Goal: Information Seeking & Learning: Find specific fact

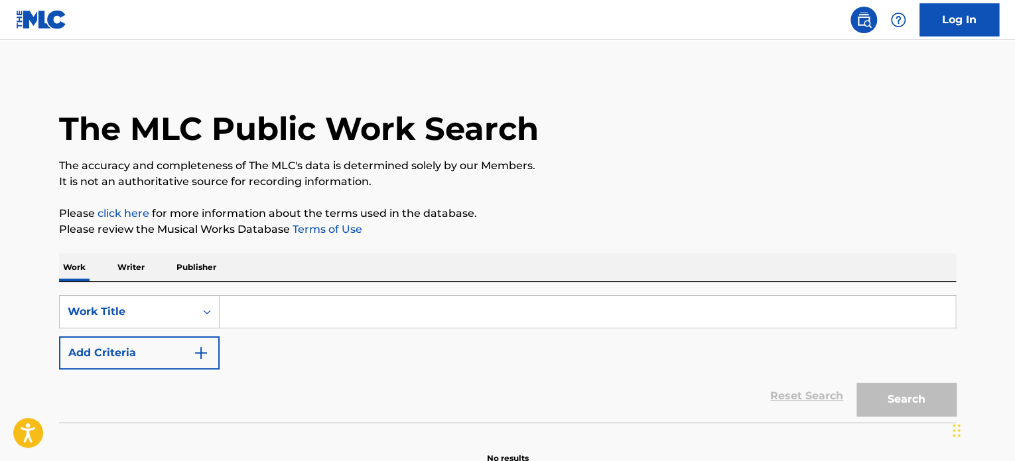
drag, startPoint x: 523, startPoint y: 338, endPoint x: 526, endPoint y: 328, distance: 11.1
click at [523, 338] on div "SearchWithCriteria79be4818-341c-409e-b4cd-533786916483 Work Title Add Criteria" at bounding box center [507, 332] width 897 height 74
click at [529, 315] on input "Search Form" at bounding box center [588, 312] width 736 height 32
paste input "The Vampire Diaries"
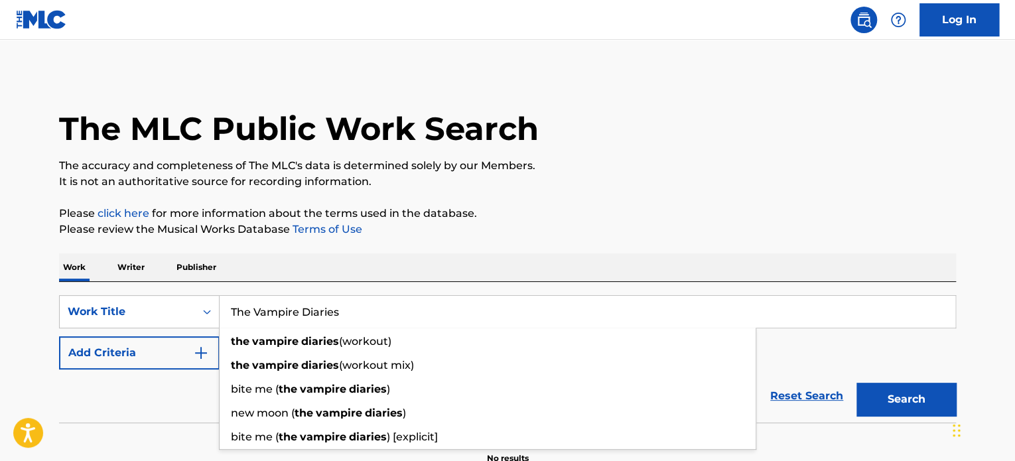
click at [883, 413] on button "Search" at bounding box center [907, 399] width 100 height 33
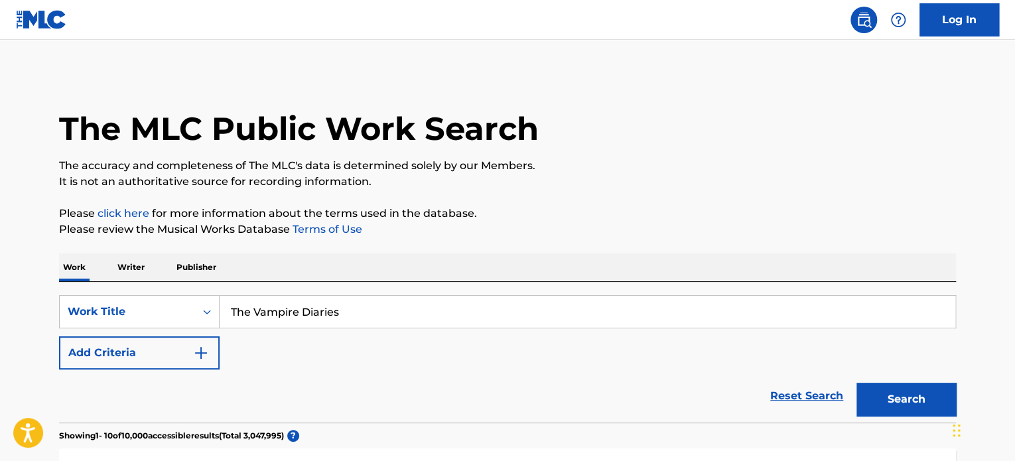
click at [406, 293] on div "SearchWithCriteria79be4818-341c-409e-b4cd-533786916483 Work Title The Vampire D…" at bounding box center [507, 352] width 897 height 141
click at [403, 322] on input "The Vampire Diaries" at bounding box center [588, 312] width 736 height 32
type input "The Vampire Diaries cues"
click at [857, 383] on button "Search" at bounding box center [907, 399] width 100 height 33
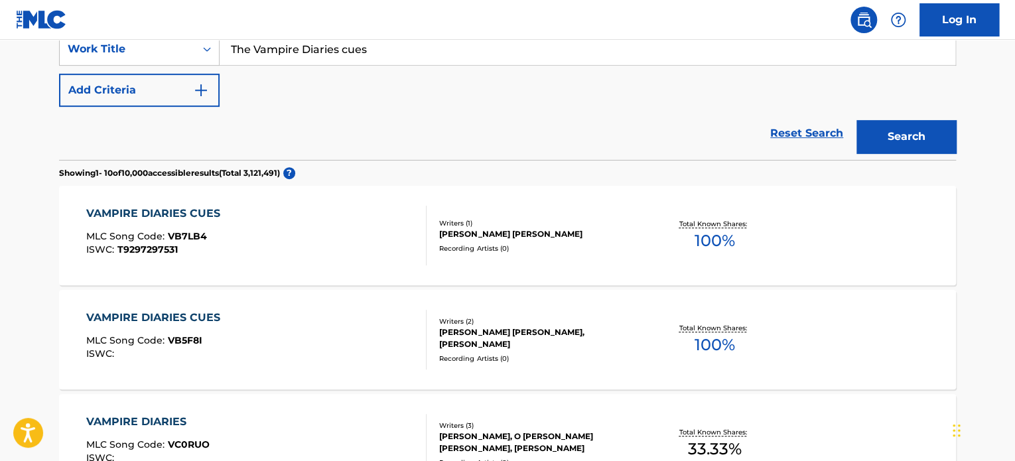
scroll to position [332, 0]
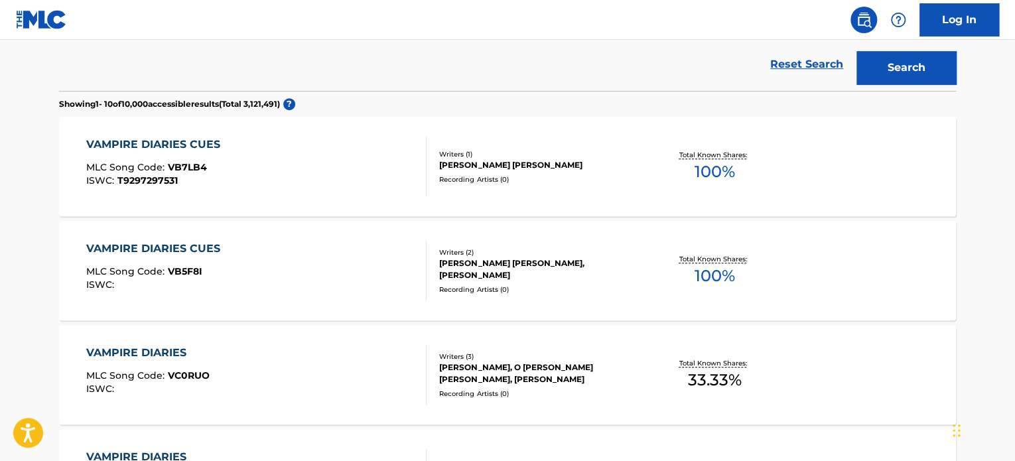
click at [527, 175] on div "Recording Artists ( 0 )" at bounding box center [539, 179] width 200 height 10
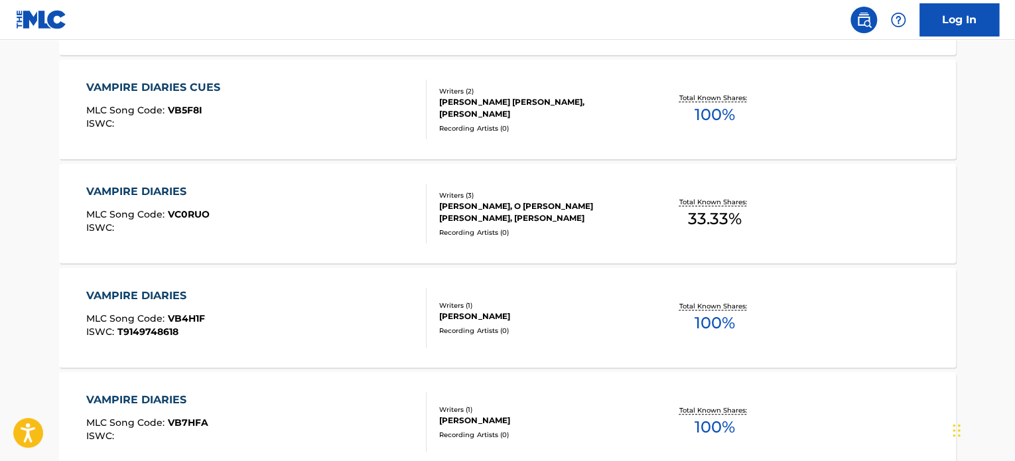
scroll to position [499, 0]
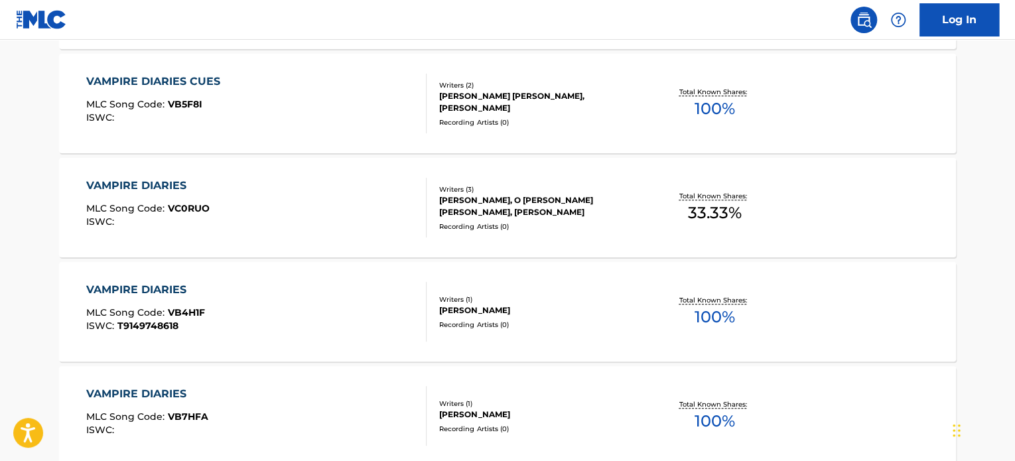
click at [555, 310] on div "[PERSON_NAME]" at bounding box center [539, 311] width 200 height 12
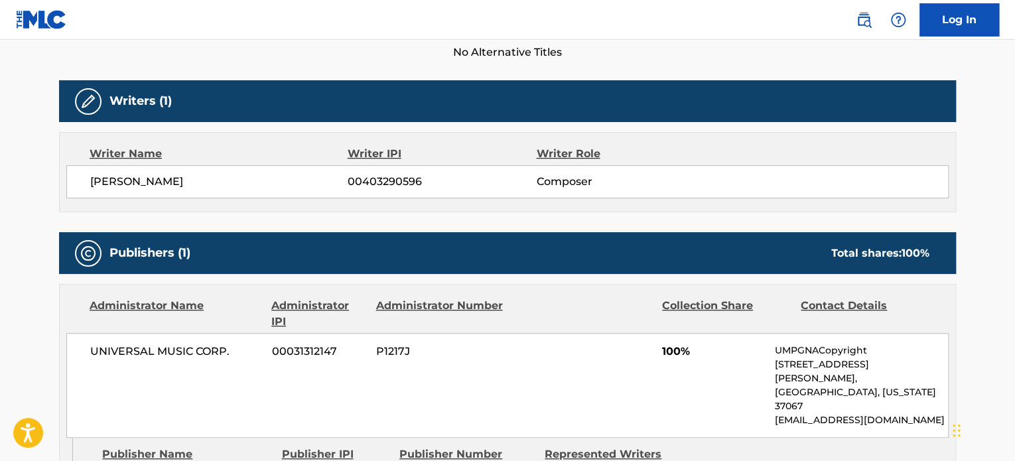
scroll to position [531, 0]
